Goal: Task Accomplishment & Management: Manage account settings

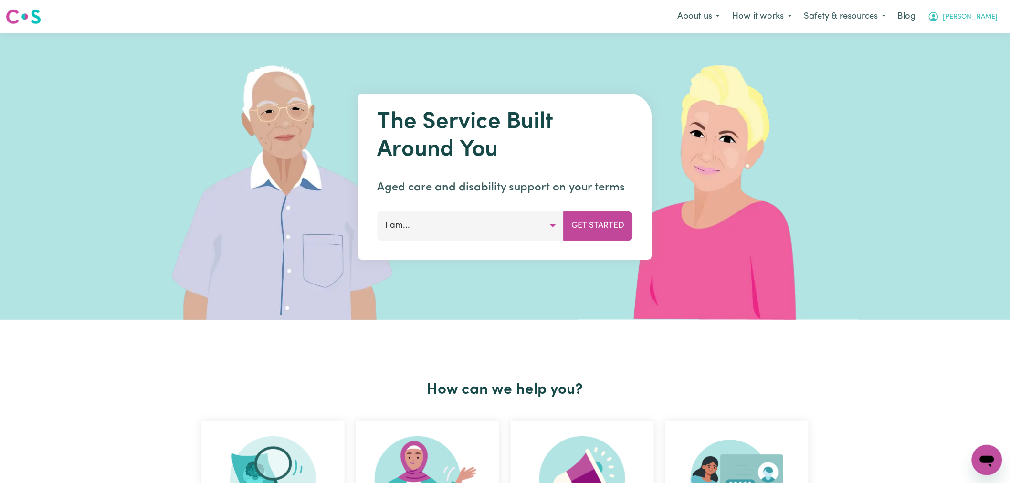
click at [989, 16] on span "[PERSON_NAME]" at bounding box center [970, 17] width 55 height 11
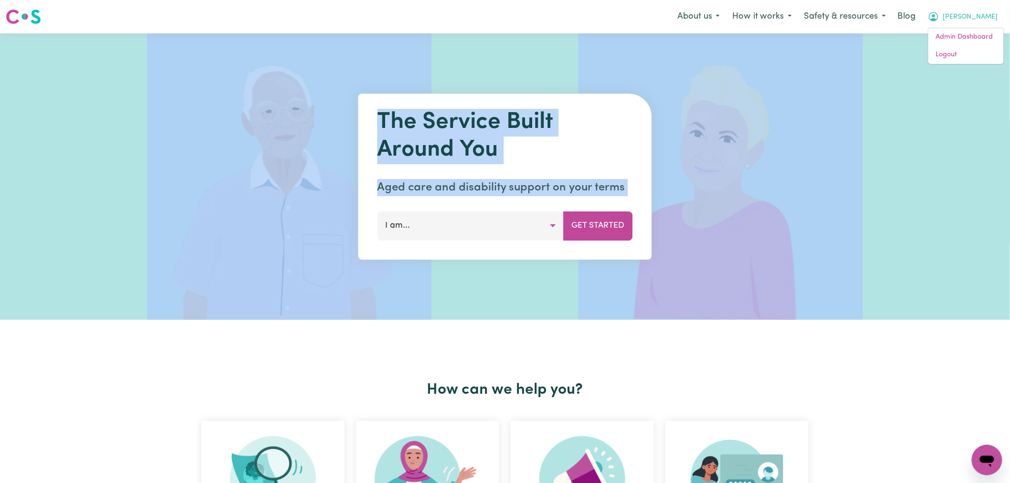
drag, startPoint x: 963, startPoint y: 64, endPoint x: 966, endPoint y: 57, distance: 7.7
click at [985, 20] on span "[PERSON_NAME]" at bounding box center [970, 17] width 55 height 11
click at [974, 54] on link "Logout" at bounding box center [965, 55] width 75 height 18
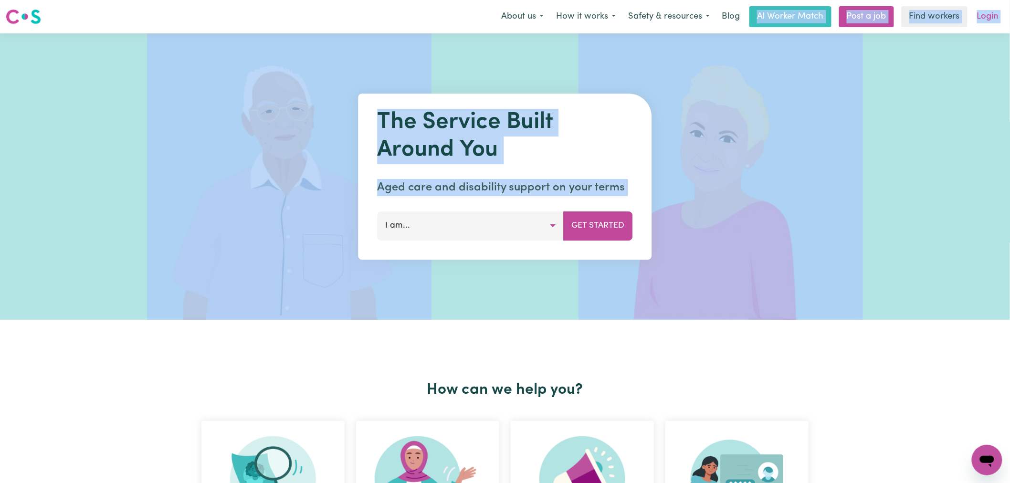
click at [993, 20] on link "Login" at bounding box center [987, 16] width 33 height 21
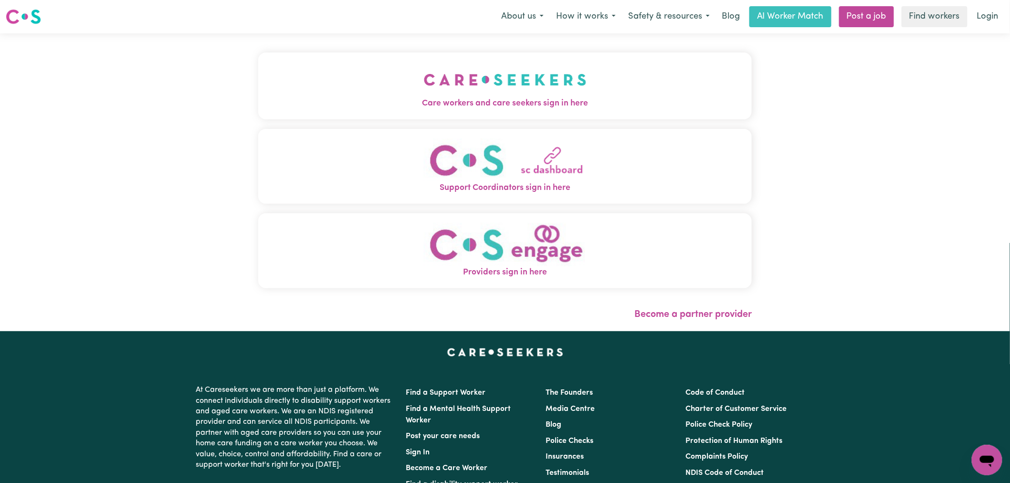
click at [327, 117] on button "Care workers and care seekers sign in here" at bounding box center [505, 86] width 494 height 67
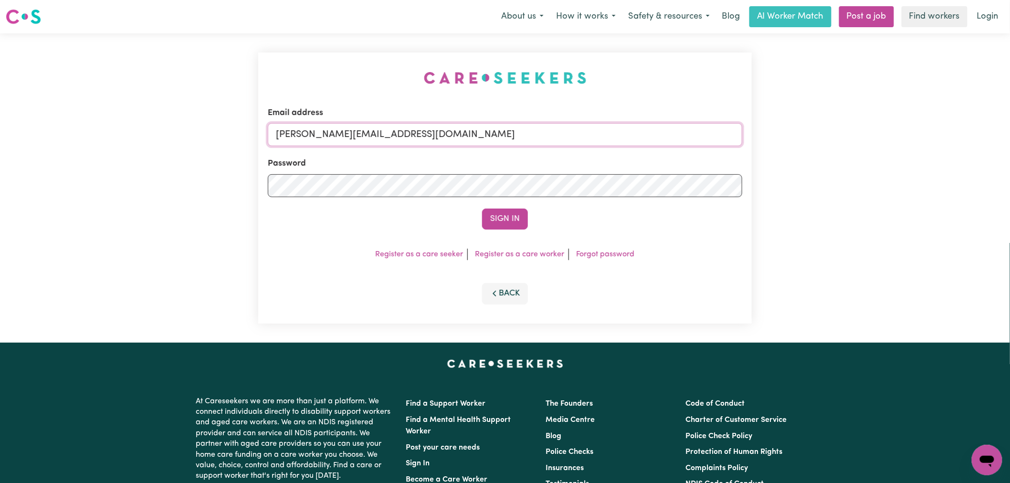
click at [428, 140] on input "[PERSON_NAME][EMAIL_ADDRESS][DOMAIN_NAME]" at bounding box center [505, 134] width 474 height 23
click at [442, 144] on input "[PERSON_NAME][EMAIL_ADDRESS][DOMAIN_NAME]" at bounding box center [505, 134] width 474 height 23
click at [474, 126] on input "[PERSON_NAME][EMAIL_ADDRESS][DOMAIN_NAME]" at bounding box center [505, 134] width 474 height 23
drag, startPoint x: 466, startPoint y: 137, endPoint x: 325, endPoint y: 134, distance: 140.8
click at [325, 134] on input "[EMAIL_ADDRESS][DOMAIN_NAME]" at bounding box center [505, 134] width 474 height 23
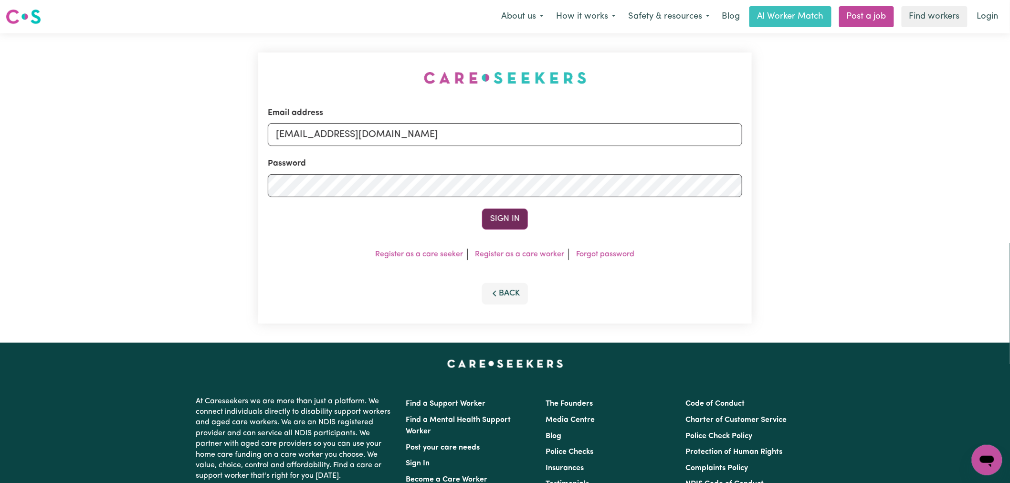
type input "[EMAIL_ADDRESS][DOMAIN_NAME]"
click at [507, 226] on button "Sign In" at bounding box center [505, 219] width 46 height 21
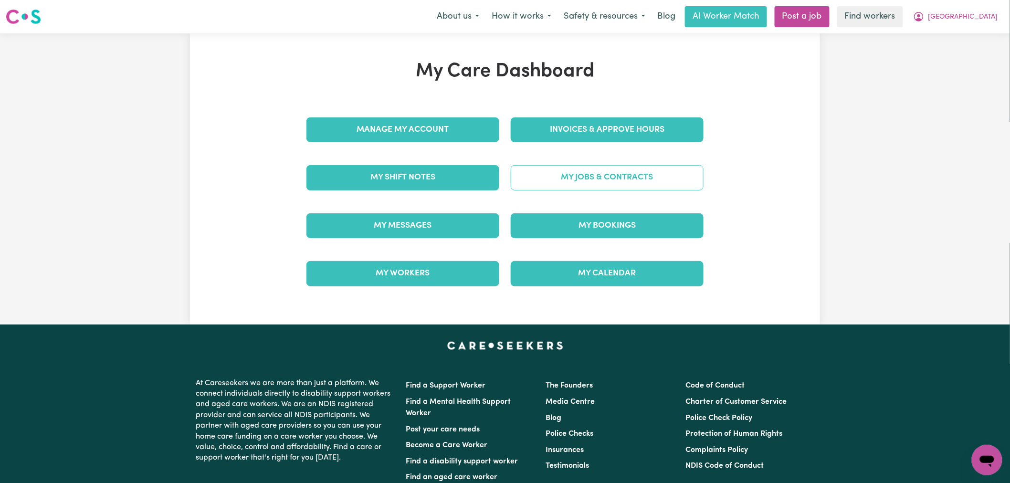
click at [599, 171] on link "My Jobs & Contracts" at bounding box center [607, 177] width 193 height 25
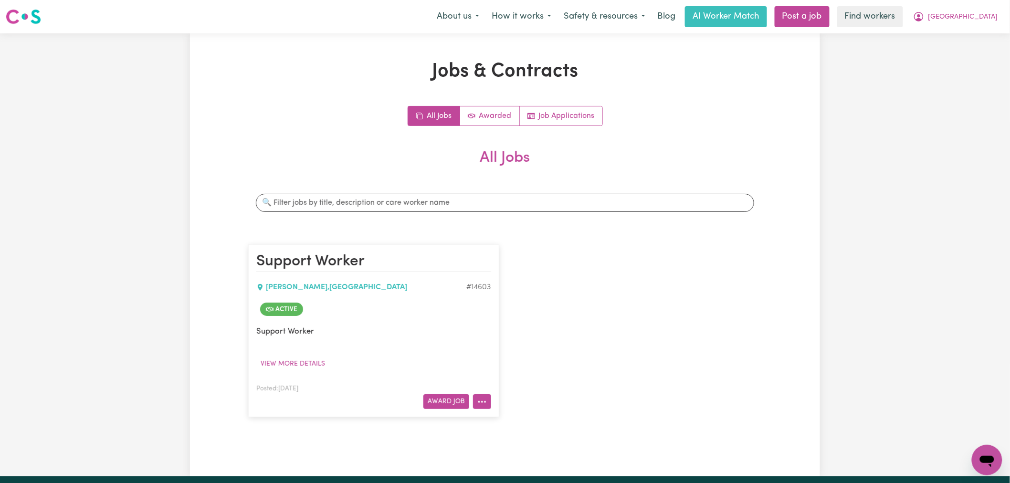
click at [484, 404] on icon "More options" at bounding box center [482, 402] width 10 height 10
click at [542, 285] on link "View/Edit Contract" at bounding box center [519, 283] width 93 height 19
select select "WEEKDAY_DAYTIME"
select select "ASSISTANCE_SELF_CARE"
select select "ONE"
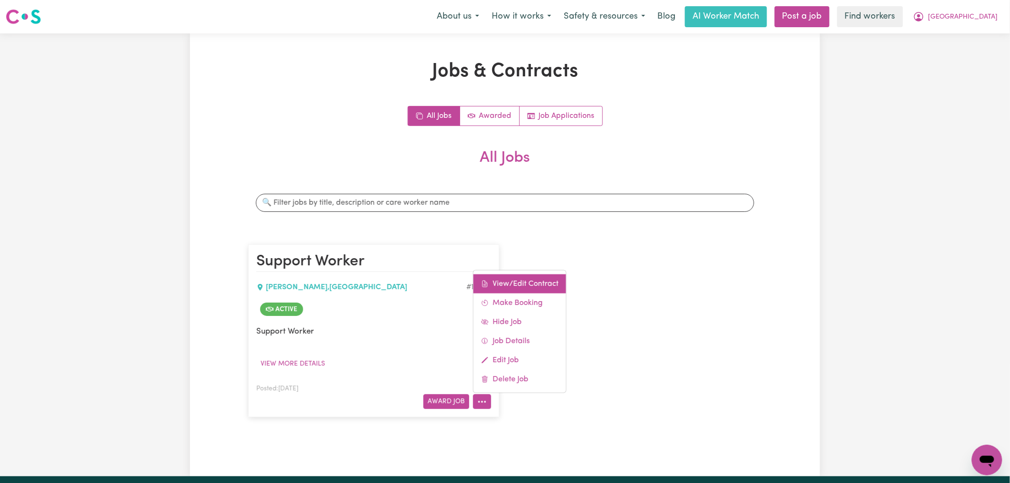
select select "[DATE]"
select select "ASSISTANCE_SELF_CARE"
select select "ONE"
select select "[DATE]"
select select "ASSISTANCE_SELF_CARE"
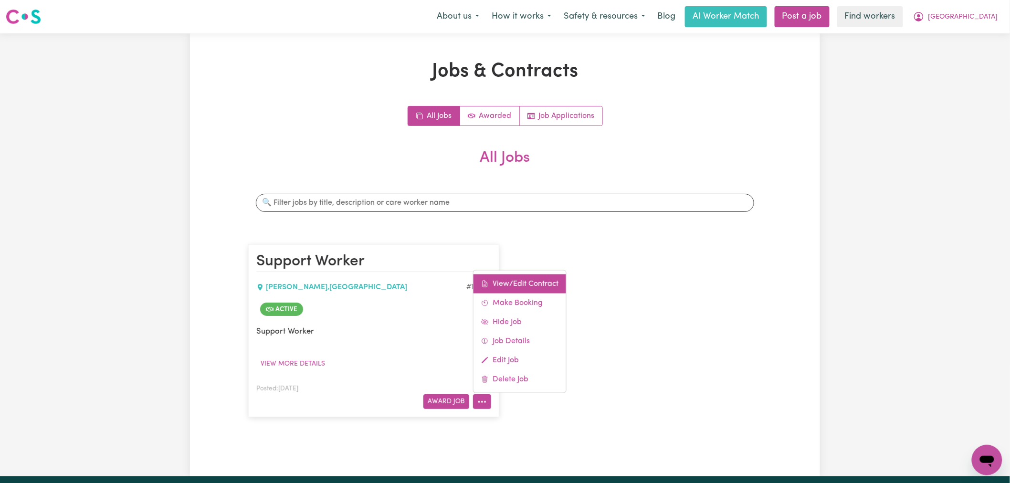
select select "ONE"
select select "PUBLIC_HOLIDAY"
select select "ASSISTANCE_SELF_CARE"
select select "ONE"
select select "OVERNIGHT_ACTIVE"
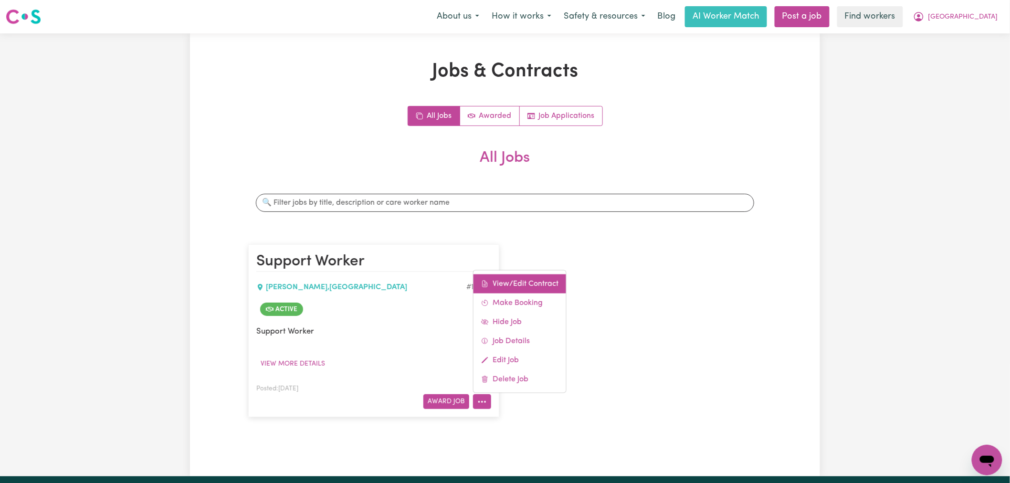
select select "OVERNIGHT_ACTIVE_STANDARD"
select select "ONE"
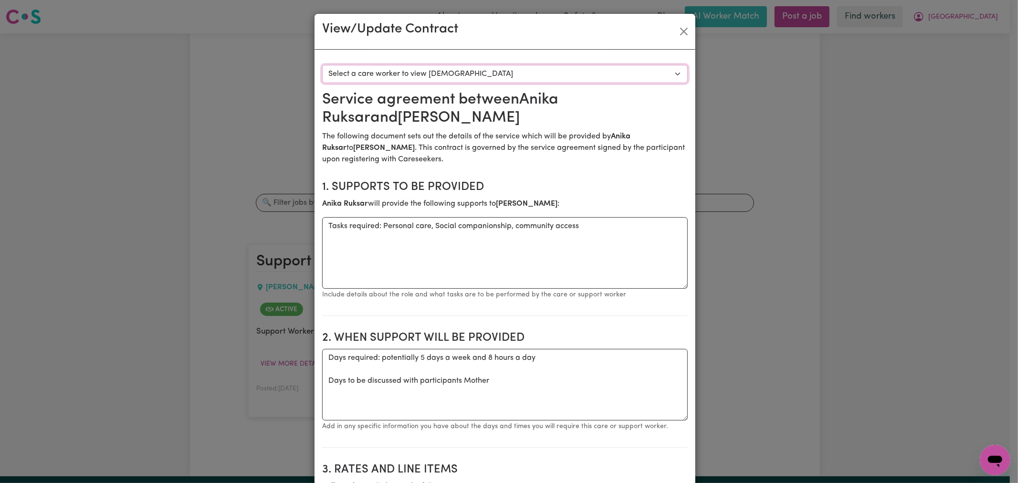
click at [458, 72] on select "Select a care worker to view [DEMOGRAPHIC_DATA] #10372 - [PERSON_NAME] [PERSON_…" at bounding box center [505, 74] width 366 height 18
select select "9984"
click at [322, 65] on select "Select a care worker to view [DEMOGRAPHIC_DATA] #10372 - [PERSON_NAME] [PERSON_…" at bounding box center [505, 74] width 366 height 18
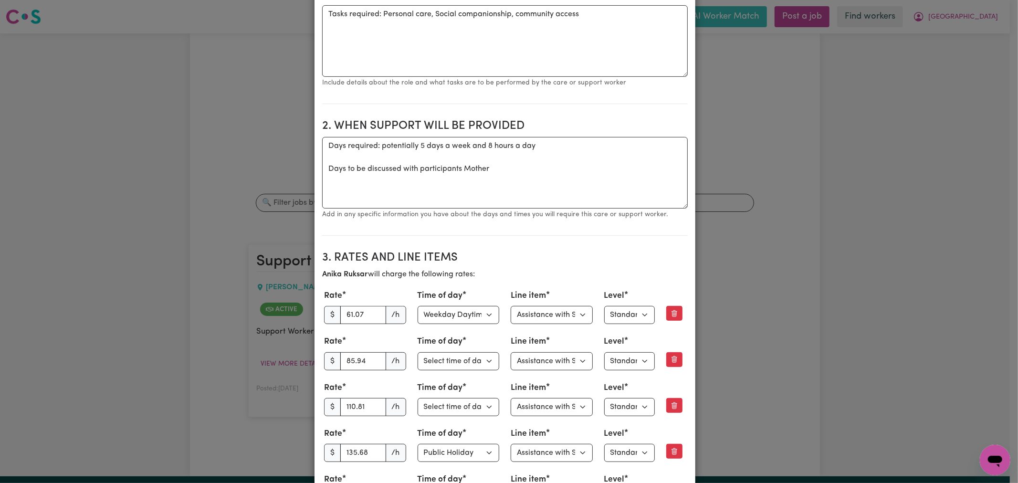
scroll to position [318, 0]
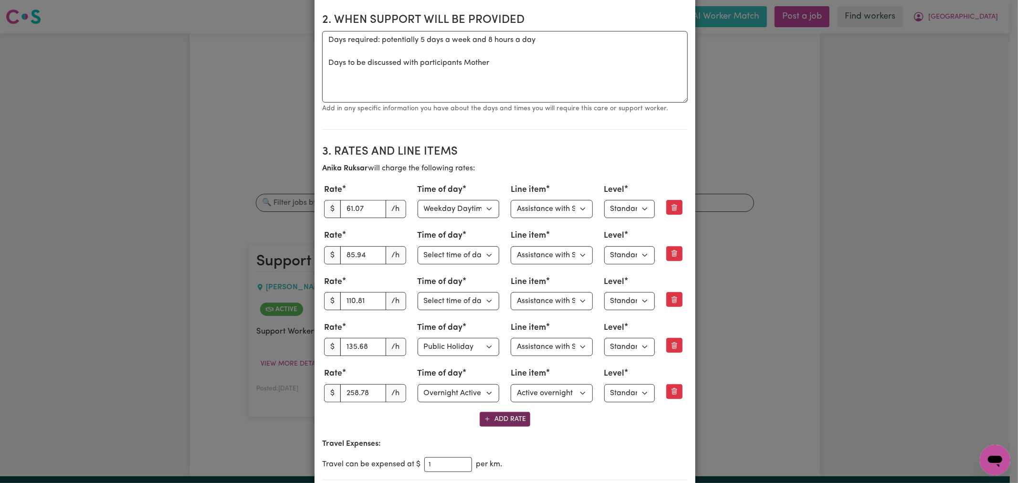
click at [499, 419] on button "Add Rate" at bounding box center [505, 419] width 51 height 15
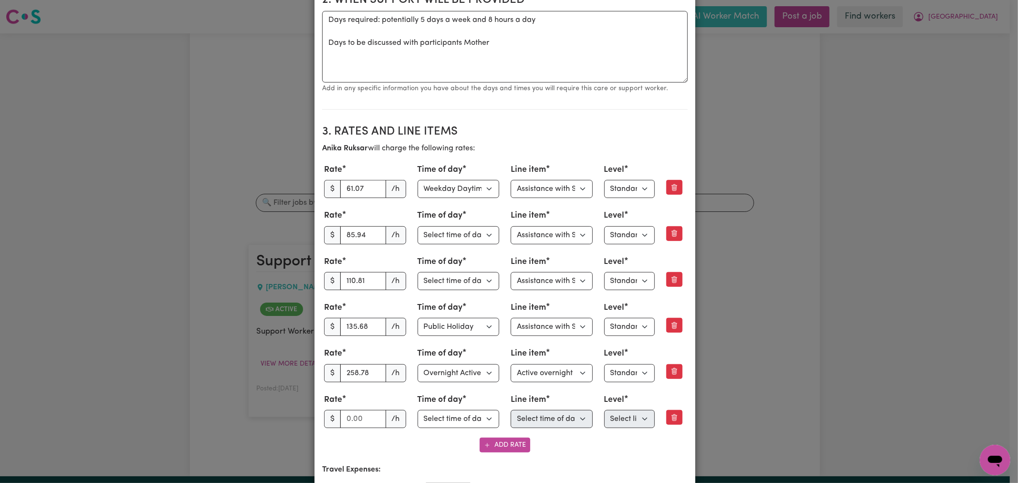
scroll to position [371, 0]
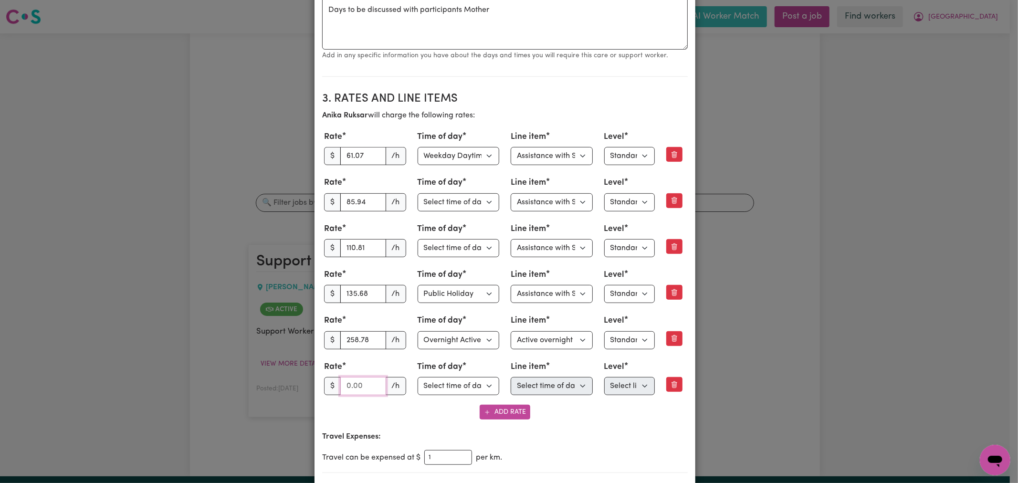
click at [349, 388] on input "number" at bounding box center [363, 386] width 46 height 18
paste input "66.42"
type input "66.42"
click at [437, 389] on select "Select time of day Weekday Daytime Weekday Evening [DATE] [DATE] Public Holiday…" at bounding box center [459, 386] width 82 height 18
select select "WEEKDAY_EVENING"
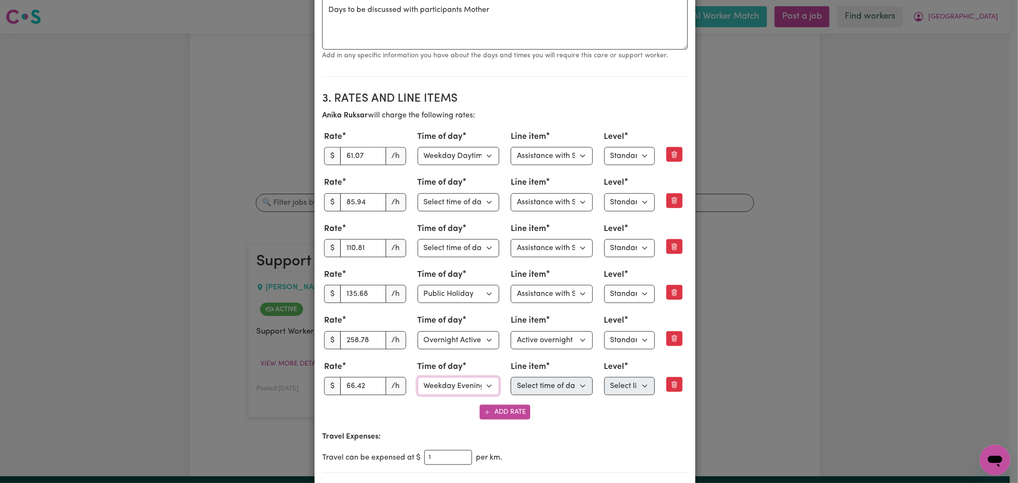
click at [418, 379] on select "Select time of day Weekday Daytime Weekday Evening [DATE] [DATE] Public Holiday…" at bounding box center [459, 386] width 82 height 18
click at [550, 386] on select "Select line item Assistance with Self Care Activities Assistance with personal …" at bounding box center [552, 386] width 82 height 18
select select "ASSISTANCE_SELF_CARE"
click at [511, 379] on select "Select line item Assistance with Self Care Activities Assistance with personal …" at bounding box center [552, 386] width 82 height 18
click at [631, 389] on select "Select level Standard Level 1 High Intensity Level 2" at bounding box center [629, 386] width 51 height 18
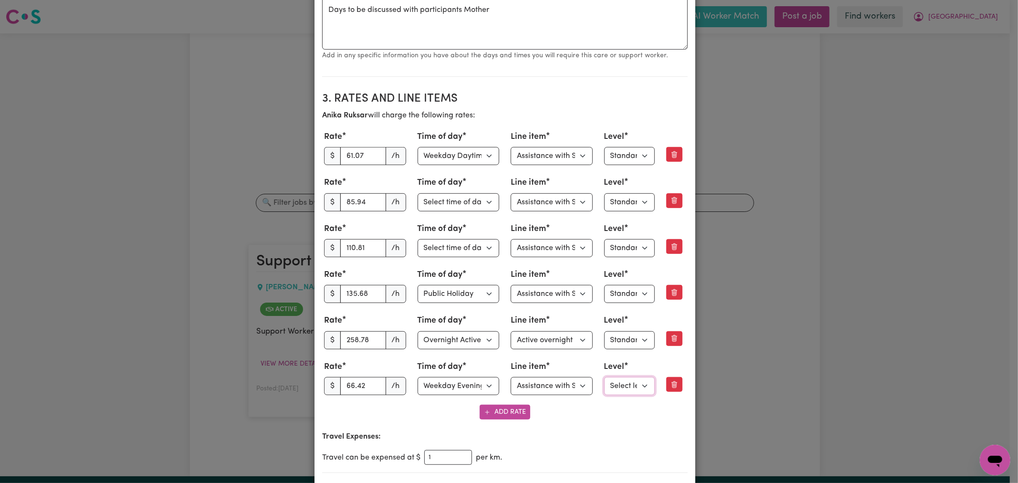
select select "ONE"
click at [604, 379] on select "Select level Standard Level 1 High Intensity Level 2" at bounding box center [629, 386] width 51 height 18
click at [635, 423] on section "3. Rates and Line Items [PERSON_NAME] [PERSON_NAME] will charge the following r…" at bounding box center [505, 278] width 366 height 389
click at [354, 294] on input "135.68" at bounding box center [363, 294] width 46 height 18
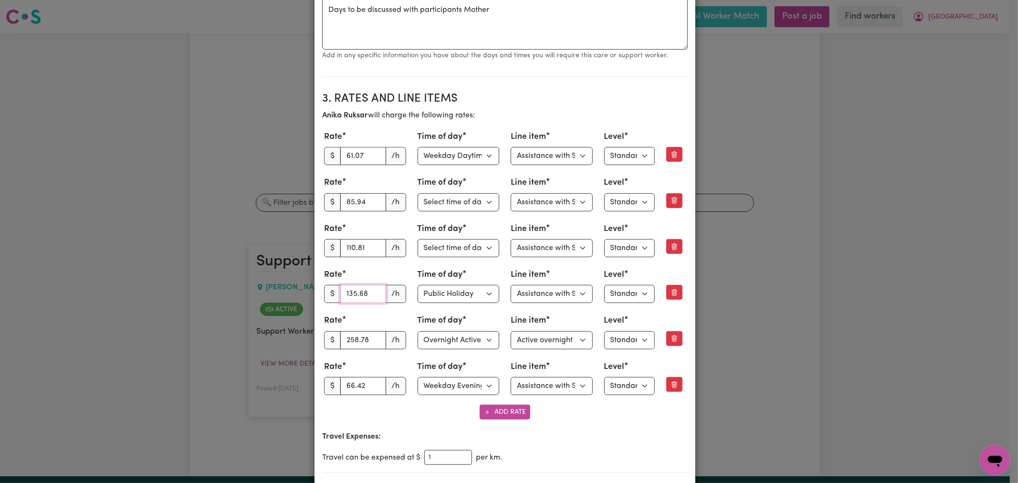
click at [354, 294] on input "135.68" at bounding box center [363, 294] width 46 height 18
paste input "3.93"
type input "133.93"
click at [364, 313] on div "Rate $ 61.07 /h Time of day Select time of day Weekday Daytime Weekday Evening …" at bounding box center [505, 263] width 366 height 268
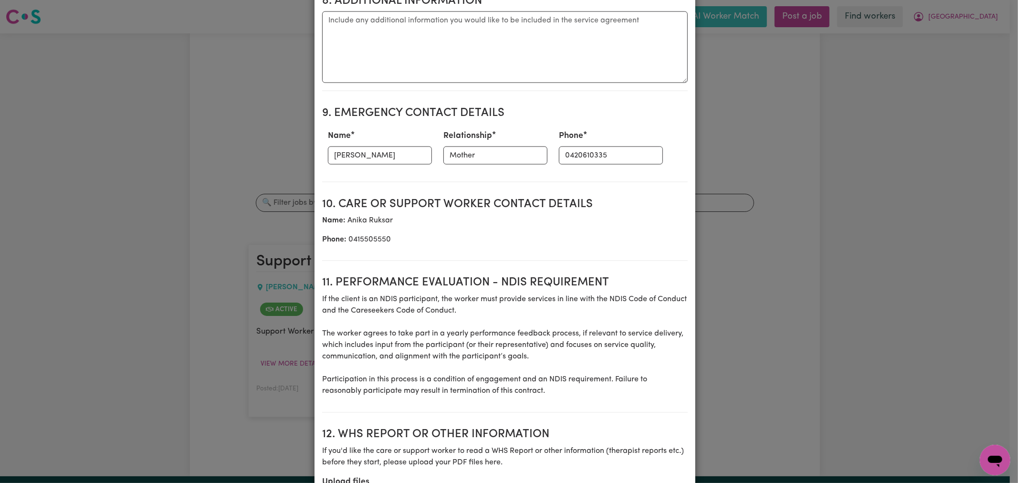
scroll to position [1444, 0]
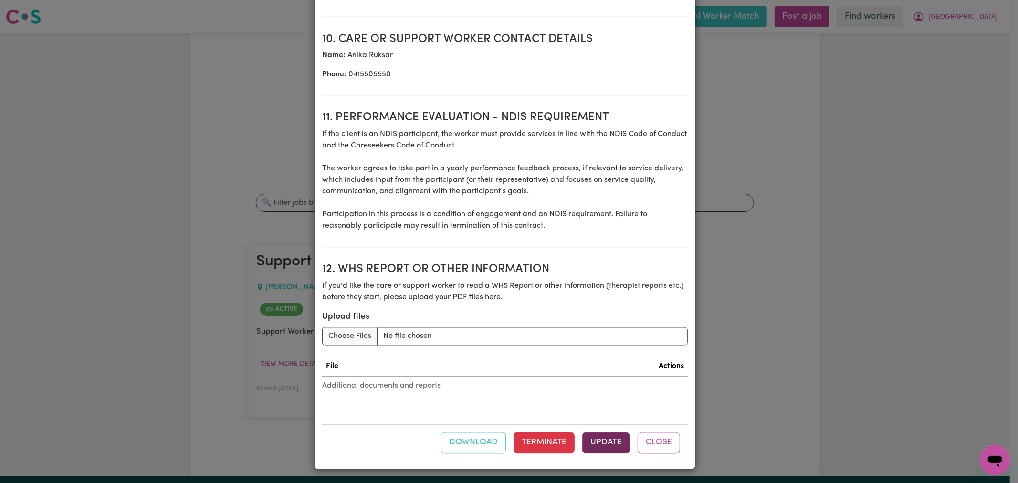
click at [593, 444] on button "Update" at bounding box center [606, 442] width 48 height 21
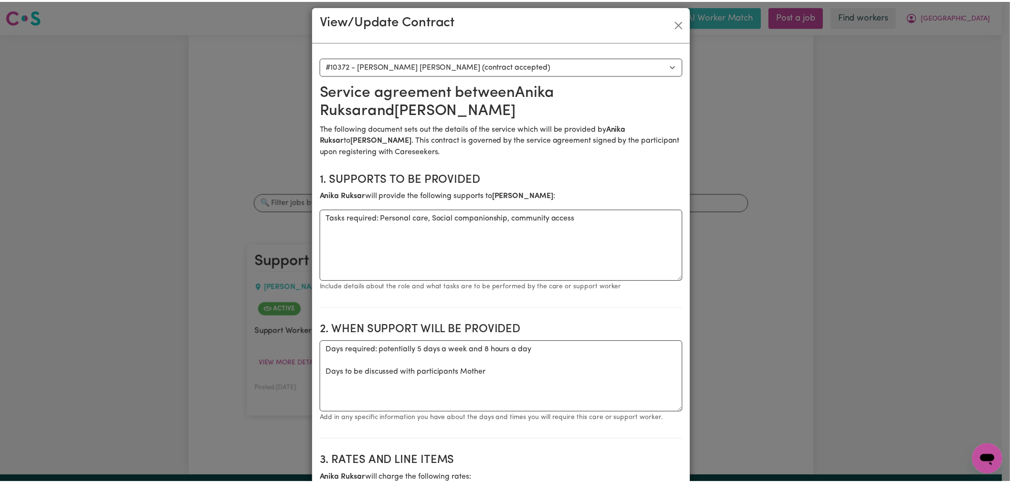
scroll to position [0, 0]
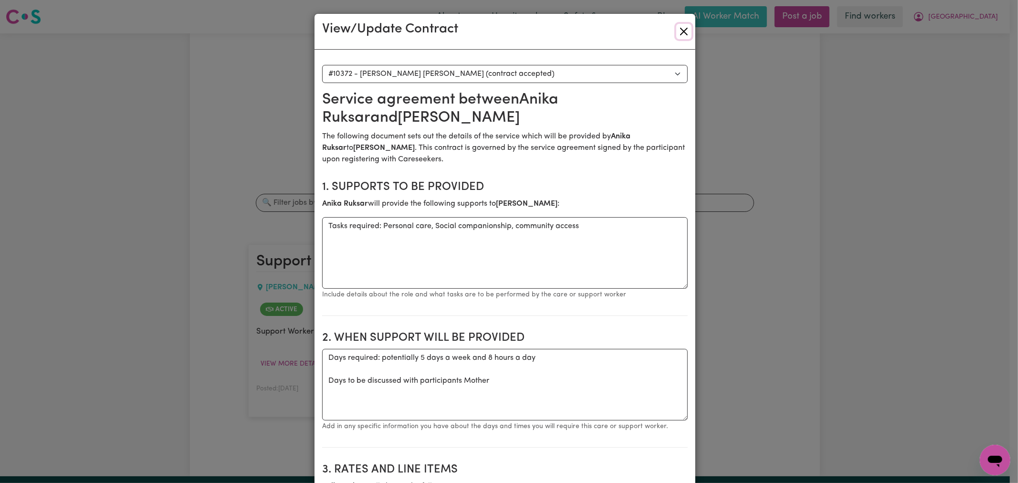
click at [676, 34] on button "Close" at bounding box center [683, 31] width 15 height 15
